Goal: Information Seeking & Learning: Learn about a topic

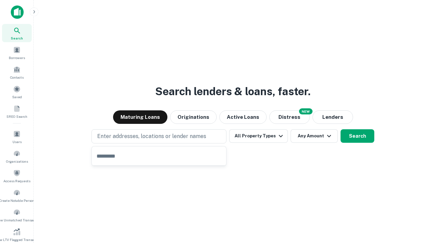
type input "**********"
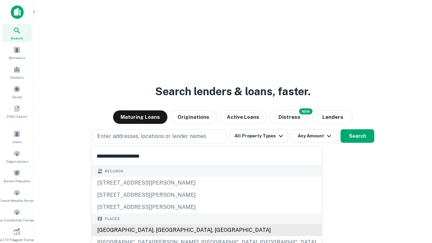
click at [162, 230] on div "[GEOGRAPHIC_DATA], [GEOGRAPHIC_DATA], [GEOGRAPHIC_DATA]" at bounding box center [207, 230] width 230 height 12
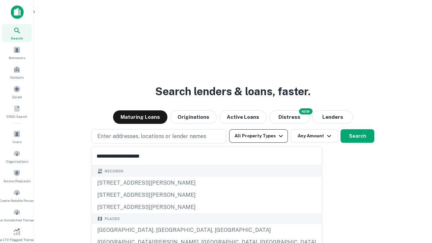
click at [259, 136] on button "All Property Types" at bounding box center [258, 136] width 59 height 14
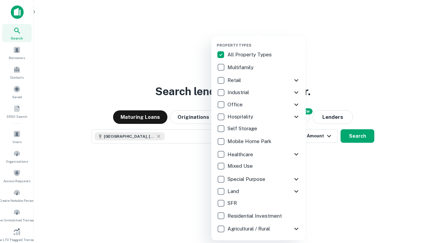
click at [264, 41] on button "button" at bounding box center [264, 41] width 95 height 0
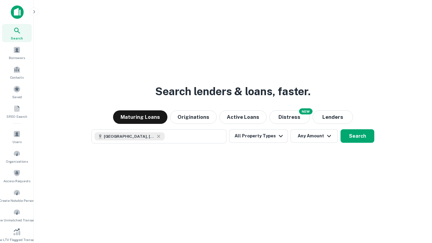
scroll to position [4, 81]
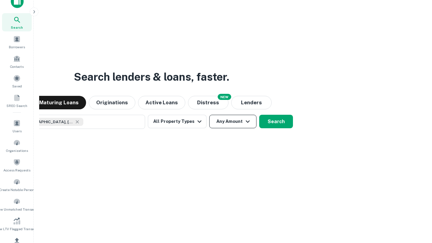
click at [209, 115] on button "Any Amount" at bounding box center [232, 122] width 47 height 14
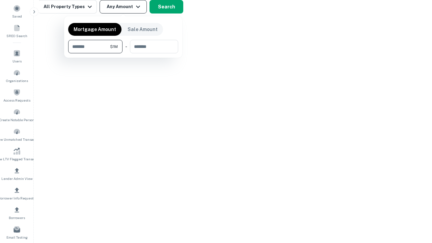
type input "*******"
click at [123, 53] on button "button" at bounding box center [123, 53] width 110 height 0
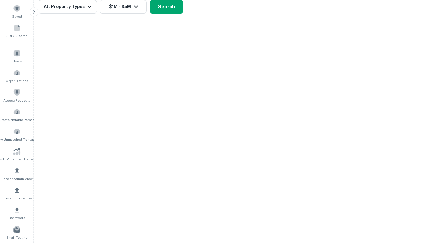
scroll to position [11, 0]
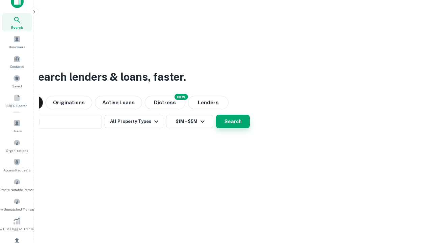
click at [216, 115] on button "Search" at bounding box center [233, 122] width 34 height 14
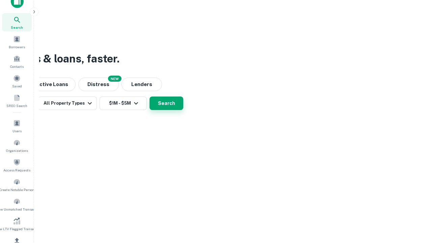
scroll to position [81, 0]
